Goal: Information Seeking & Learning: Learn about a topic

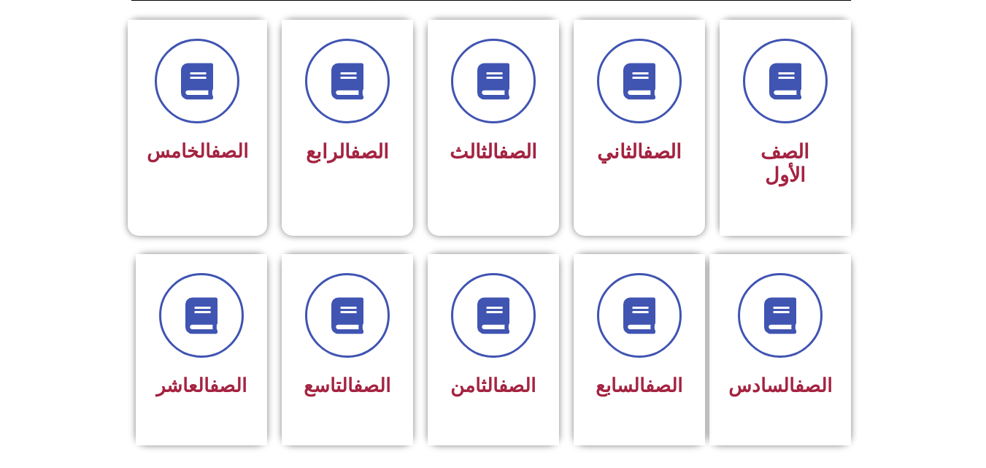
scroll to position [404, 0]
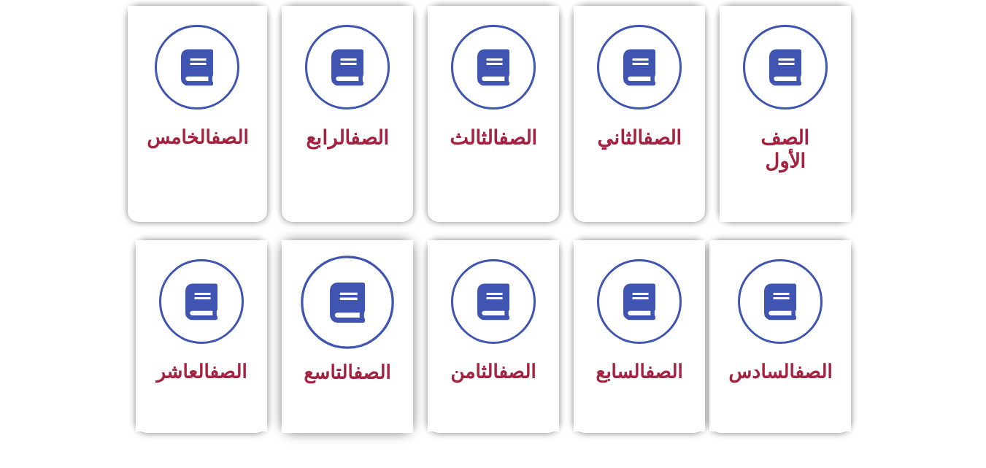
click at [335, 282] on icon at bounding box center [347, 302] width 40 height 40
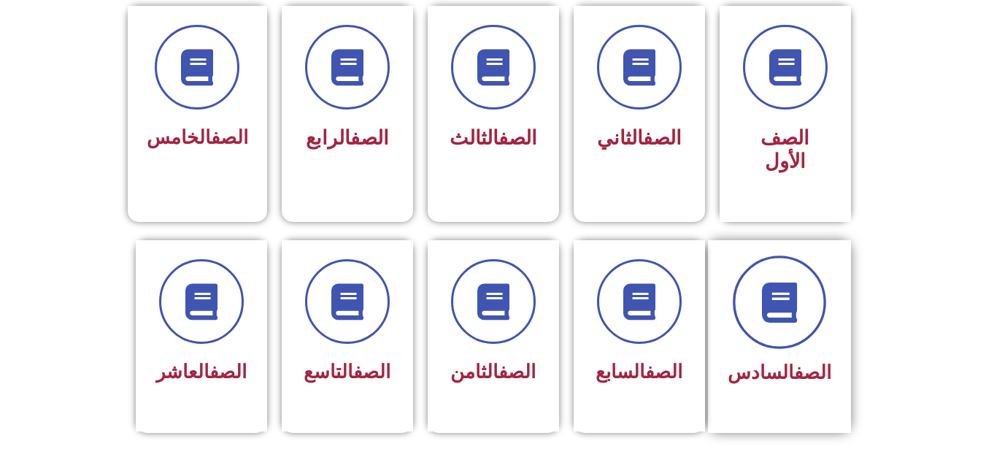
click at [791, 282] on icon at bounding box center [779, 302] width 40 height 40
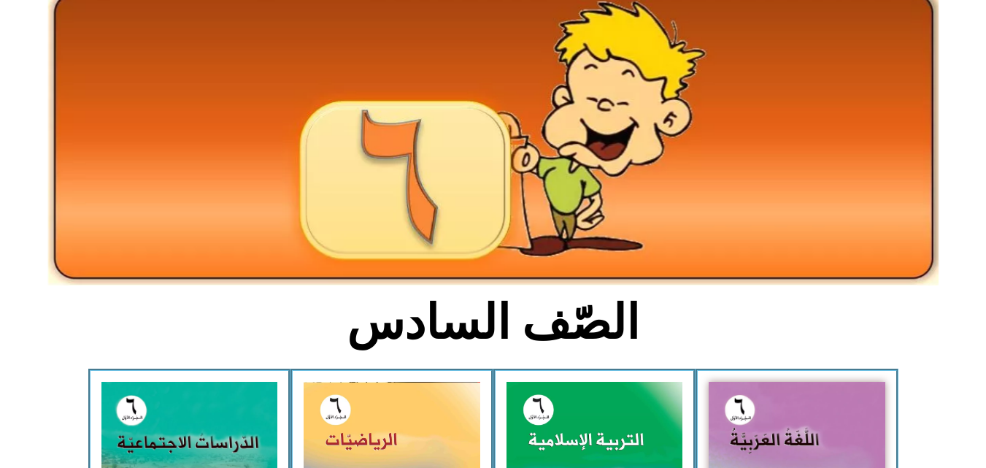
scroll to position [315, 0]
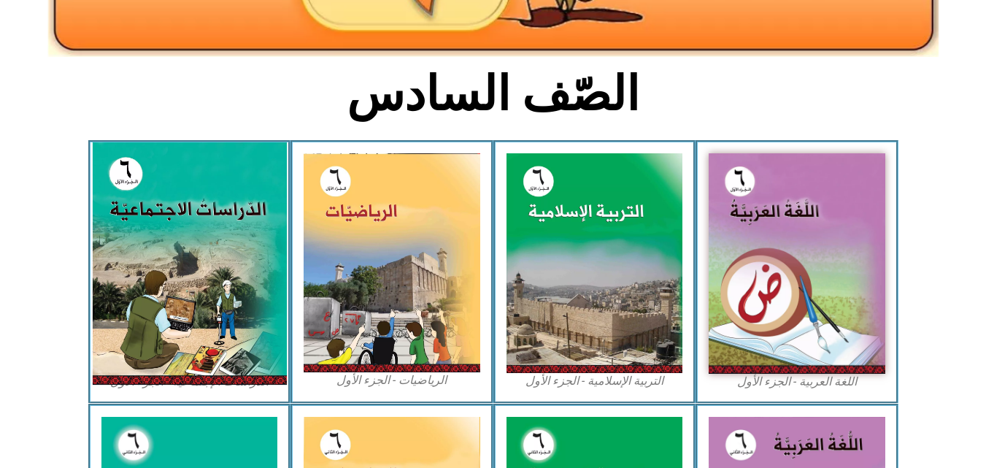
click at [166, 271] on img at bounding box center [189, 263] width 194 height 242
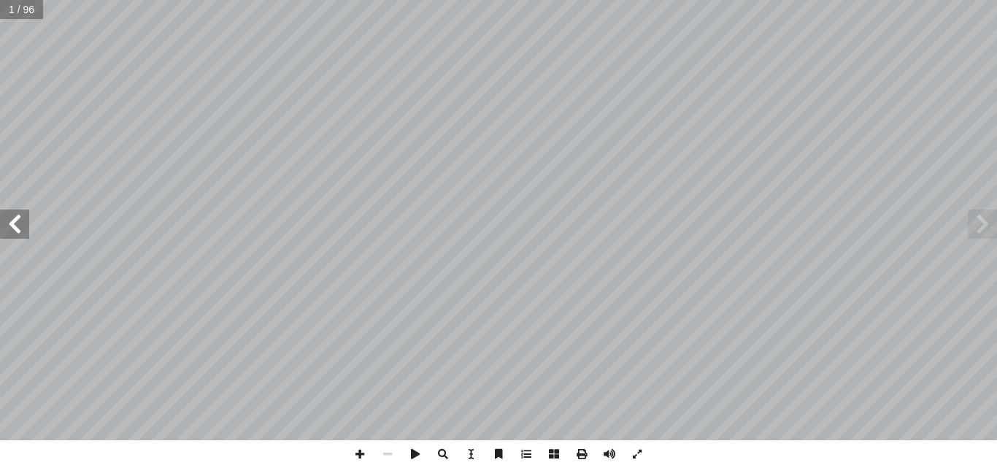
click at [22, 232] on span at bounding box center [14, 223] width 29 height 29
click at [984, 227] on span at bounding box center [982, 223] width 29 height 29
click at [15, 230] on span at bounding box center [14, 223] width 29 height 29
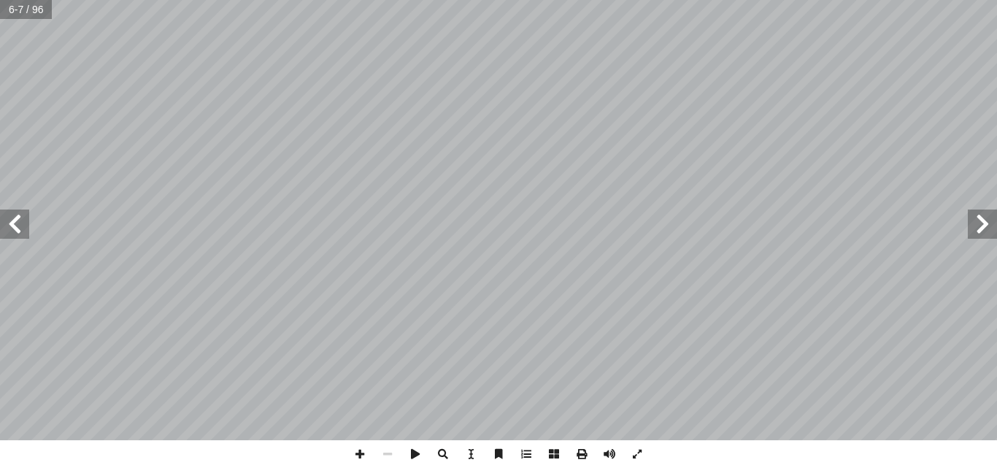
click at [21, 227] on span at bounding box center [14, 223] width 29 height 29
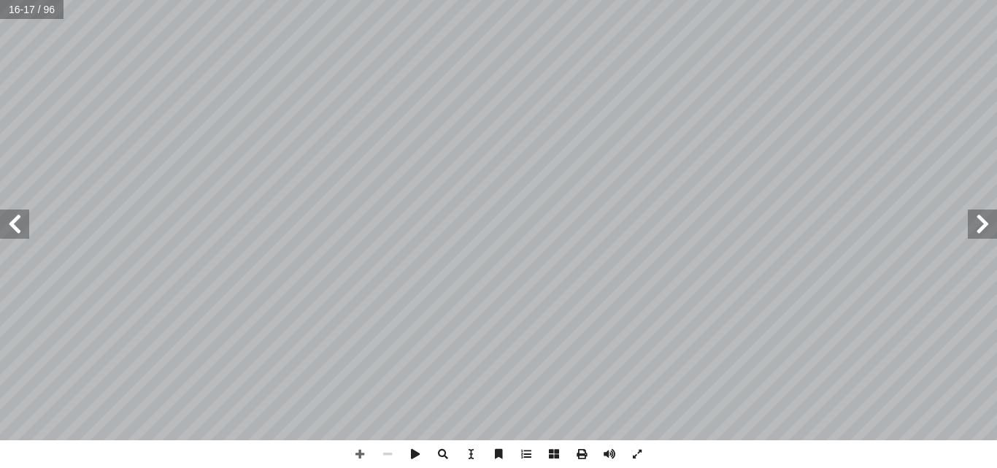
click at [22, 234] on span at bounding box center [14, 223] width 29 height 29
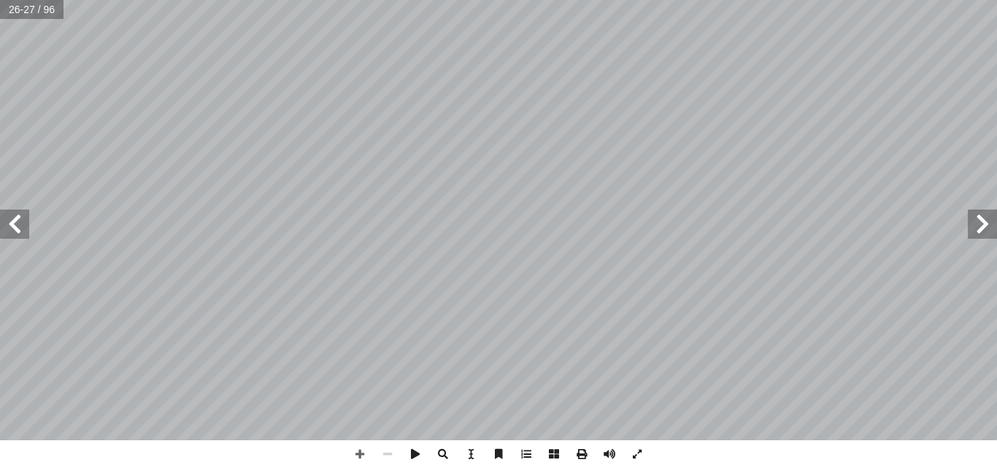
click at [22, 234] on span at bounding box center [14, 223] width 29 height 29
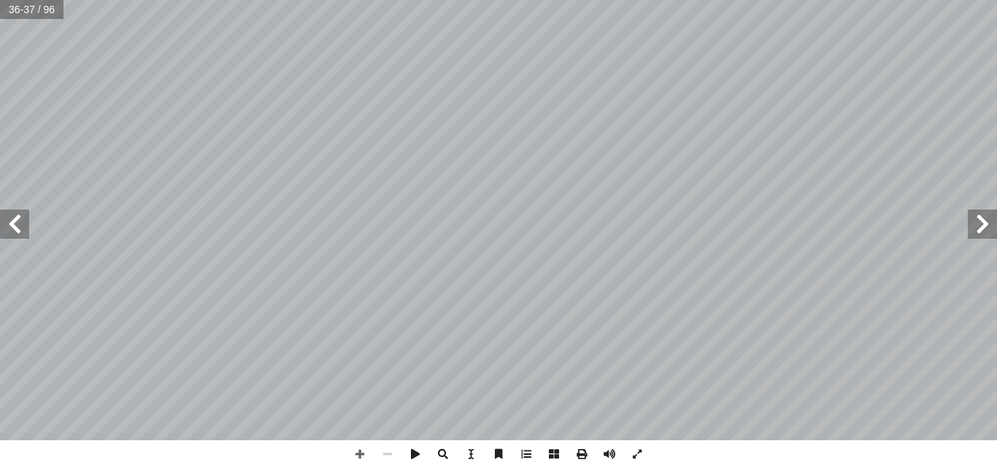
click at [22, 234] on span at bounding box center [14, 223] width 29 height 29
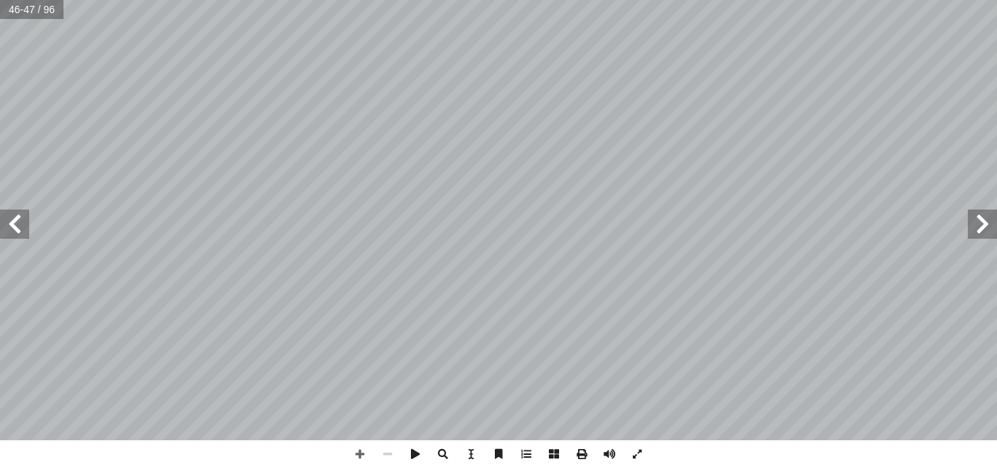
click at [22, 234] on span at bounding box center [14, 223] width 29 height 29
click at [974, 236] on span at bounding box center [982, 223] width 29 height 29
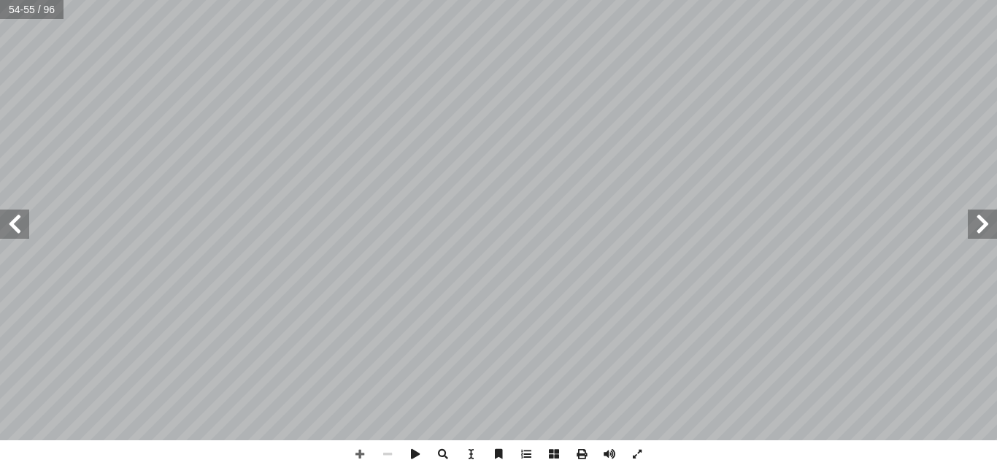
click at [974, 236] on span at bounding box center [982, 223] width 29 height 29
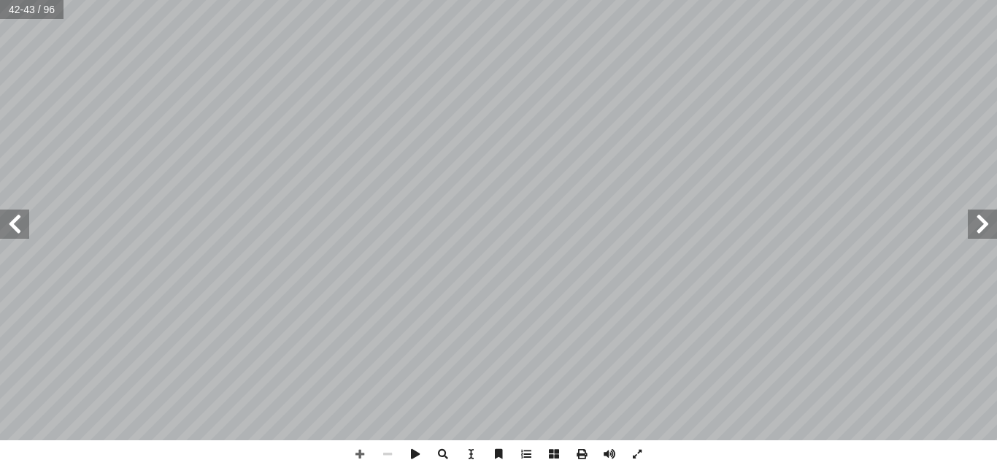
click at [974, 236] on span at bounding box center [982, 223] width 29 height 29
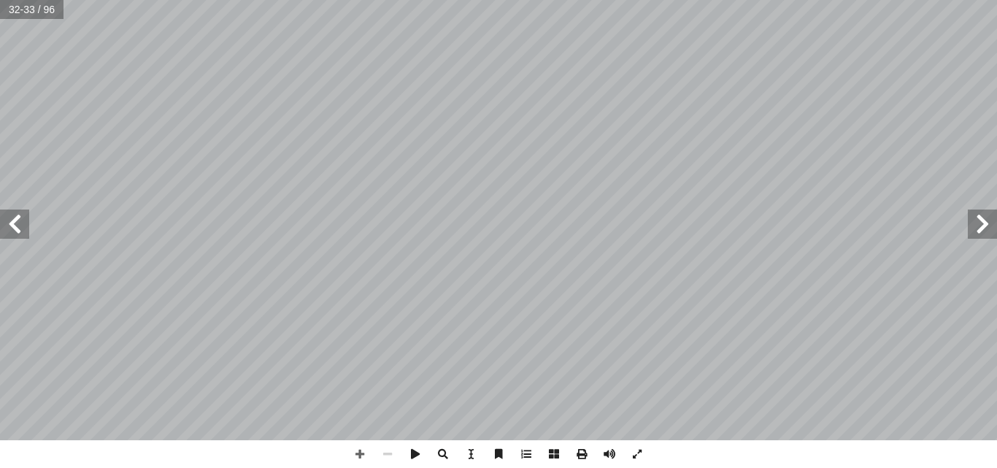
click at [974, 236] on span at bounding box center [982, 223] width 29 height 29
click at [23, 227] on span at bounding box center [14, 223] width 29 height 29
click at [985, 228] on span at bounding box center [982, 223] width 29 height 29
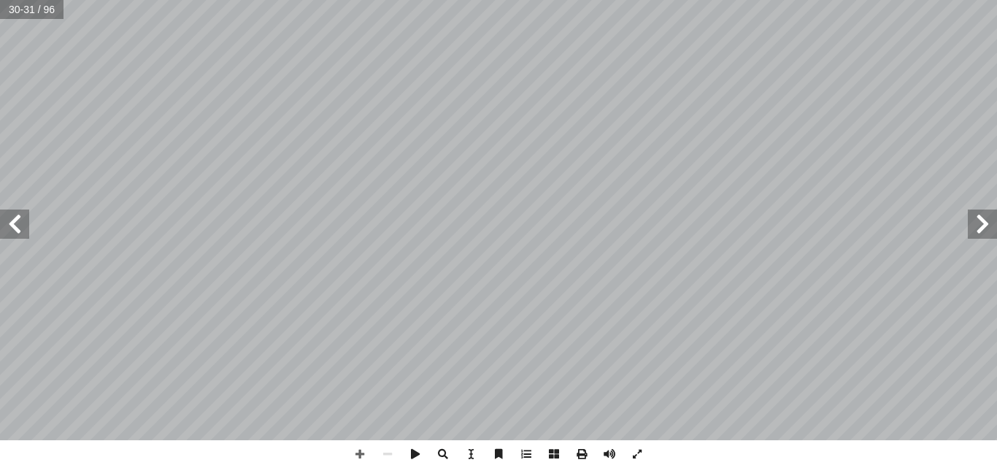
click at [985, 228] on span at bounding box center [982, 223] width 29 height 29
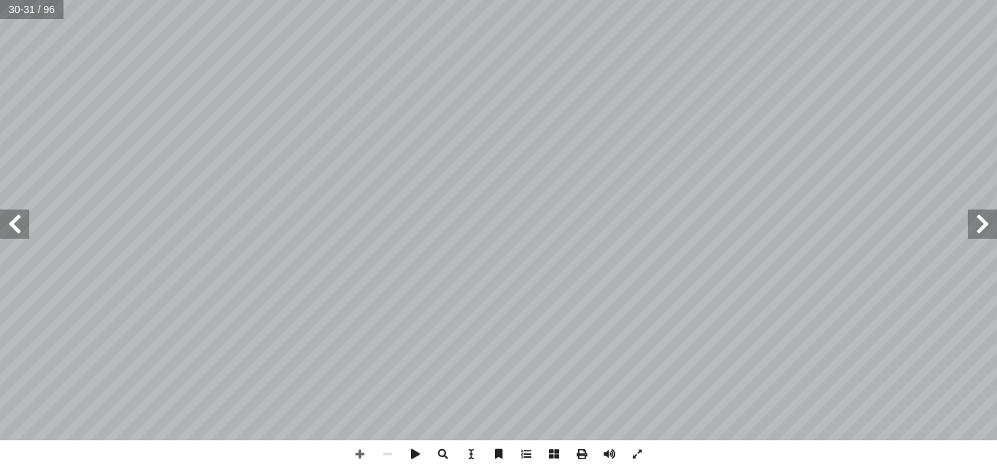
click at [985, 228] on span at bounding box center [982, 223] width 29 height 29
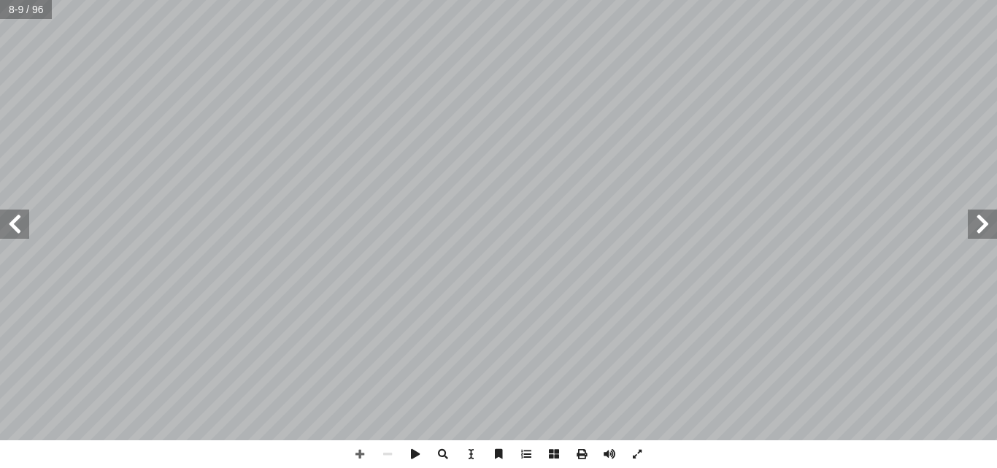
click at [985, 228] on span at bounding box center [982, 223] width 29 height 29
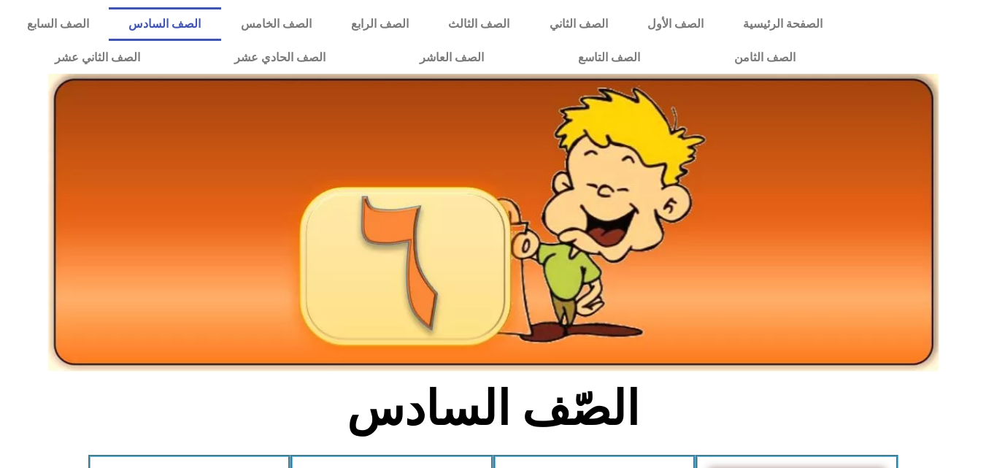
scroll to position [315, 0]
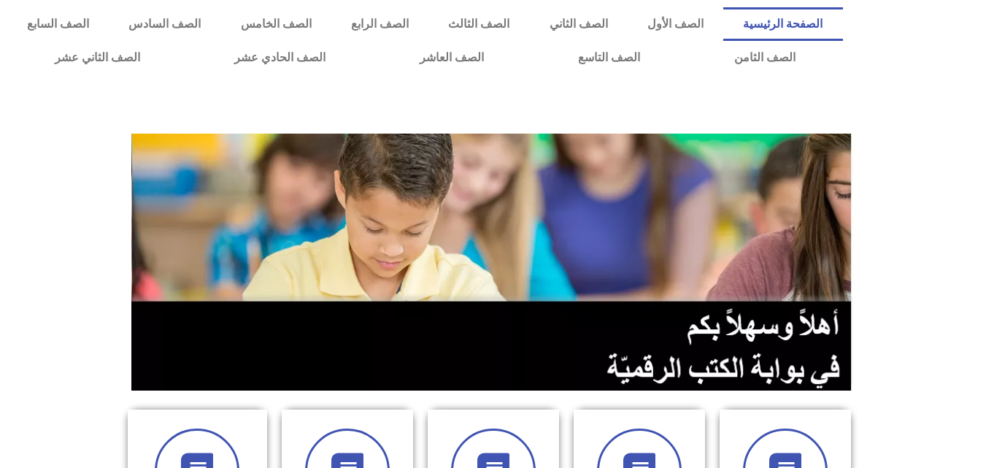
scroll to position [404, 0]
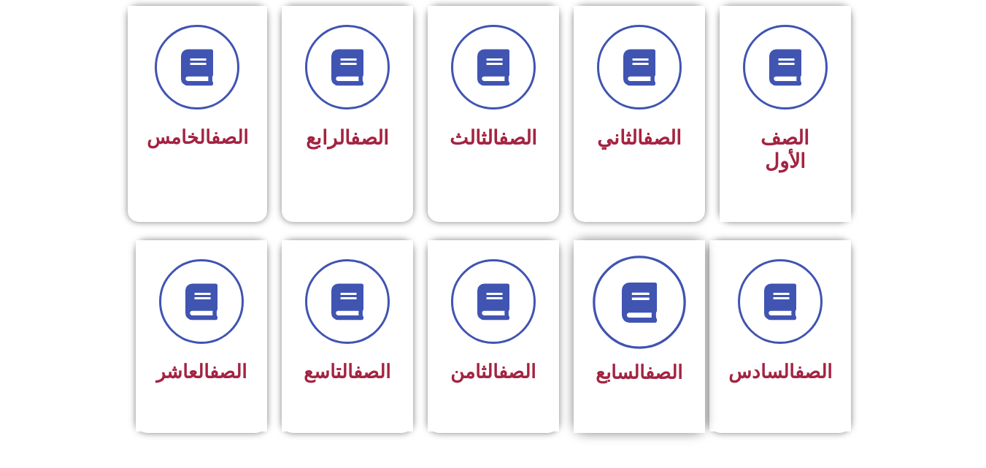
click at [655, 282] on icon at bounding box center [639, 302] width 40 height 40
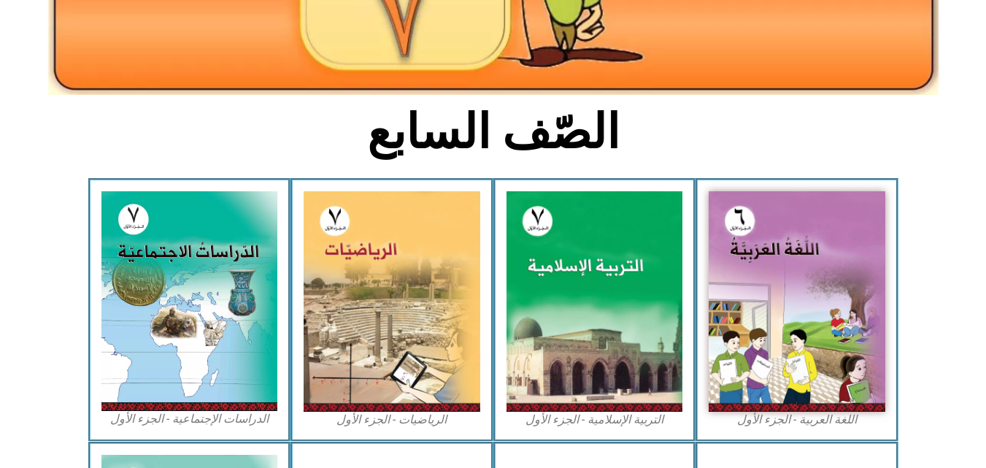
scroll to position [277, 0]
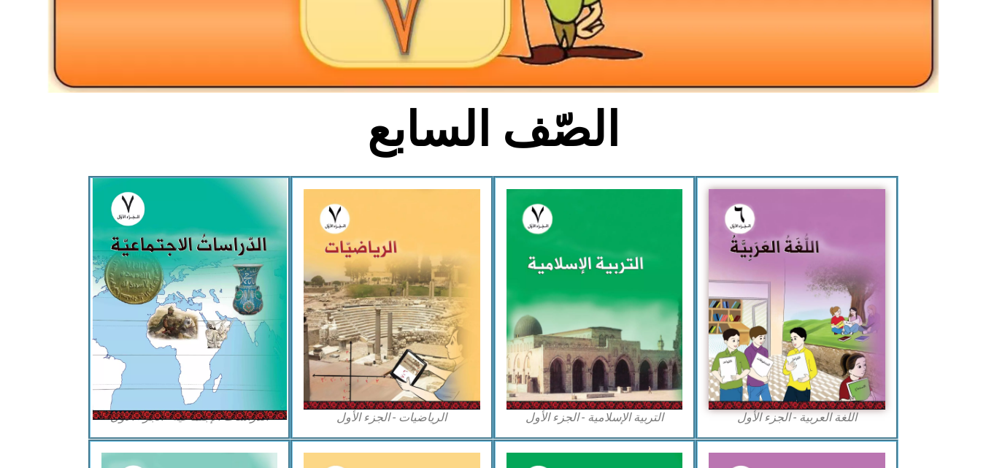
click at [209, 255] on img at bounding box center [189, 299] width 194 height 242
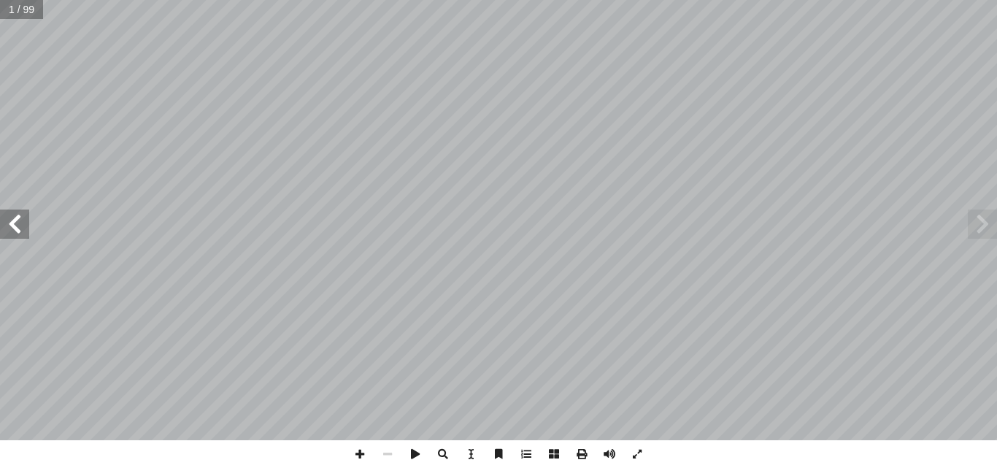
click at [12, 231] on span at bounding box center [14, 223] width 29 height 29
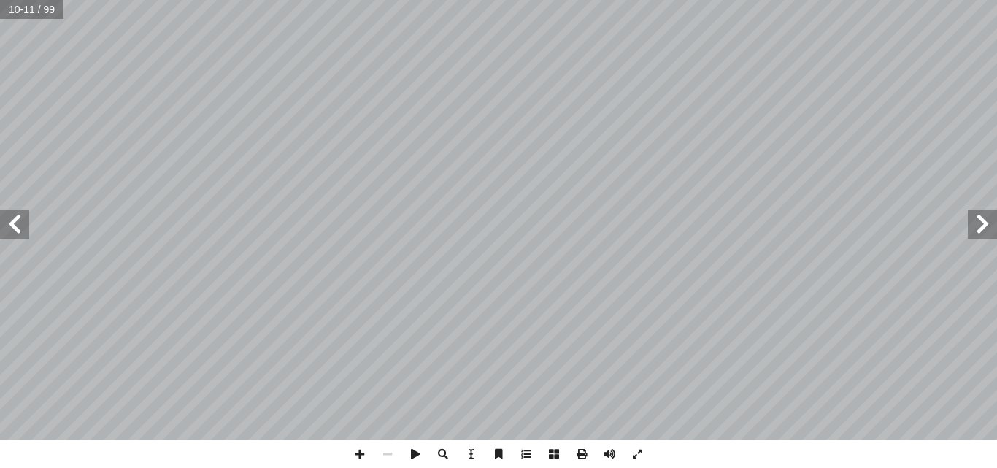
click at [990, 226] on span at bounding box center [982, 223] width 29 height 29
click at [22, 15] on input "text" at bounding box center [26, 9] width 52 height 19
click at [444, 452] on span at bounding box center [443, 454] width 28 height 28
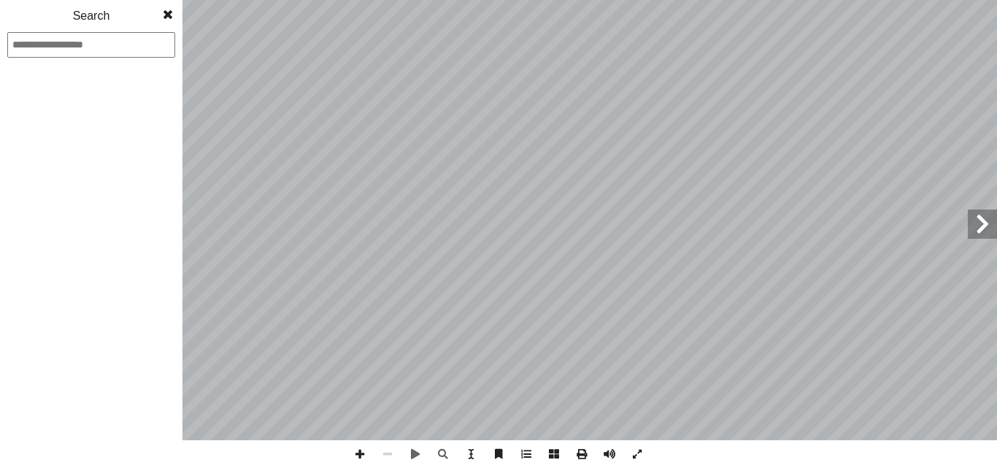
click at [34, 47] on input at bounding box center [91, 45] width 168 height 26
type input "**"
click at [166, 13] on span at bounding box center [168, 14] width 26 height 29
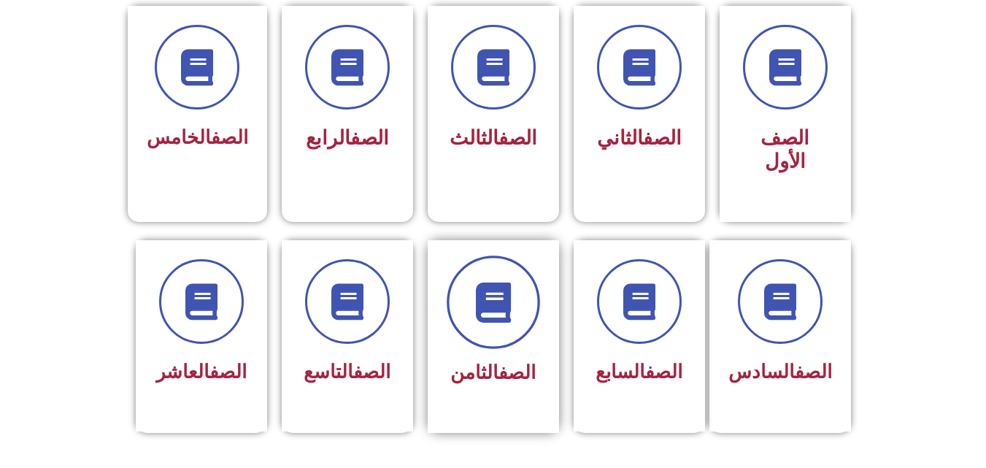
scroll to position [404, 0]
click at [504, 293] on icon at bounding box center [493, 302] width 40 height 40
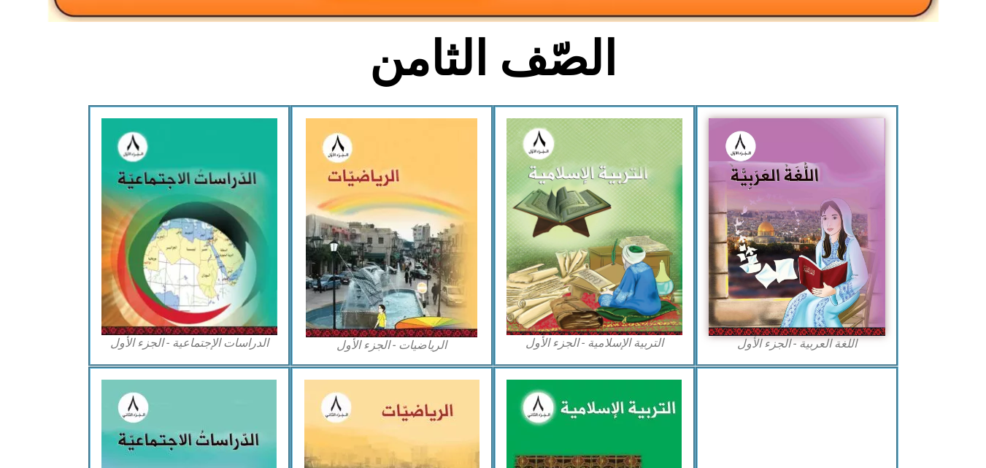
scroll to position [355, 0]
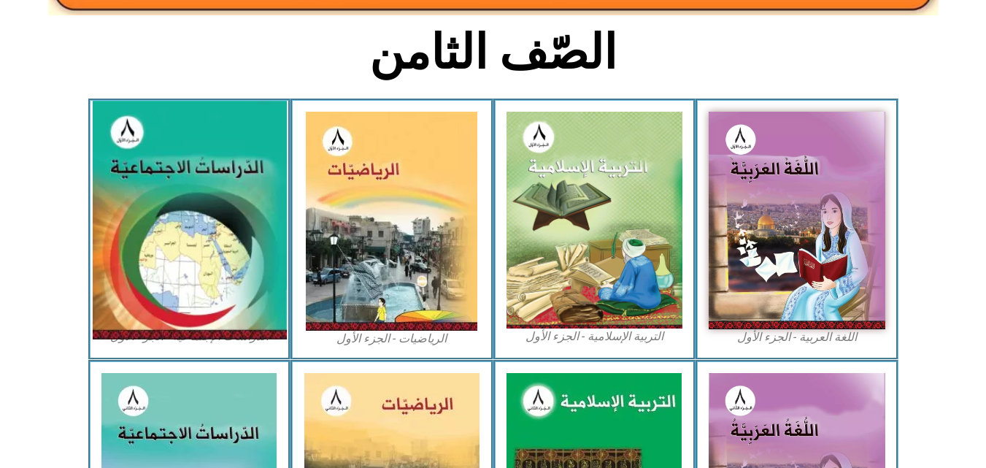
click at [160, 279] on img at bounding box center [189, 220] width 194 height 239
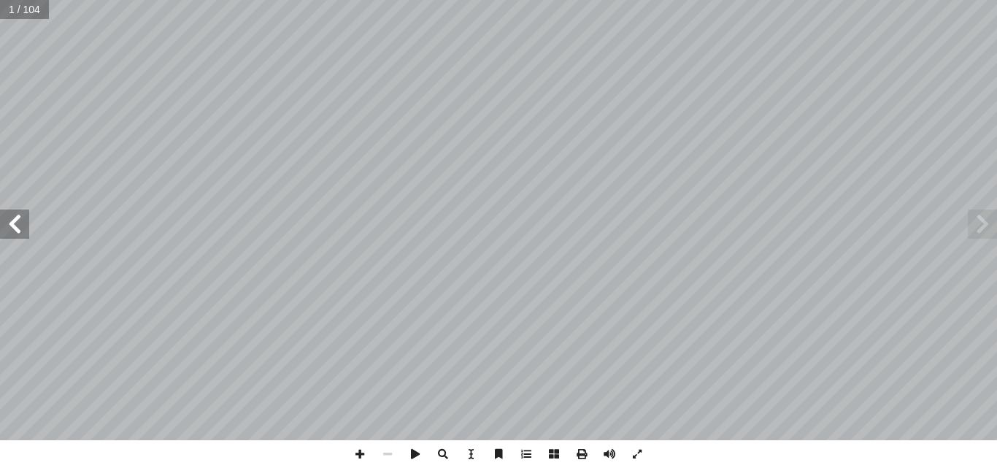
click at [13, 224] on span at bounding box center [14, 223] width 29 height 29
